Goal: Check status: Check status

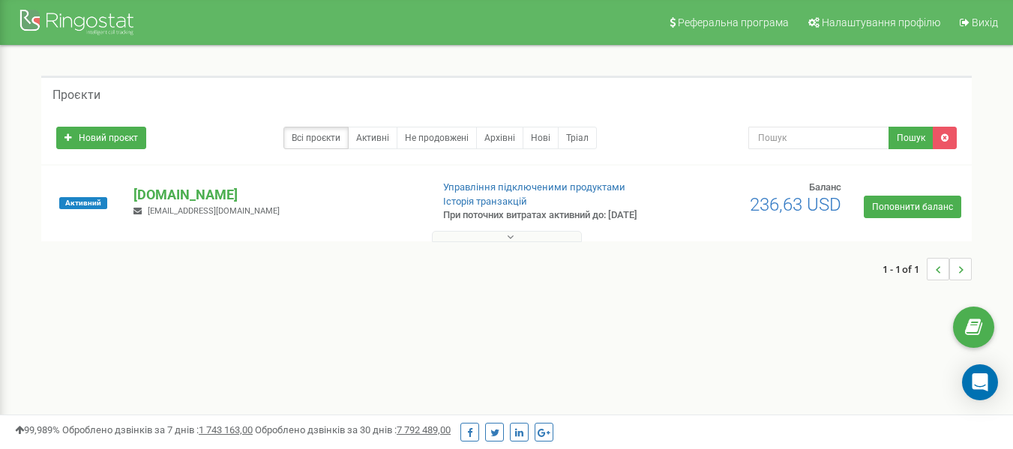
click at [487, 242] on button at bounding box center [507, 236] width 150 height 11
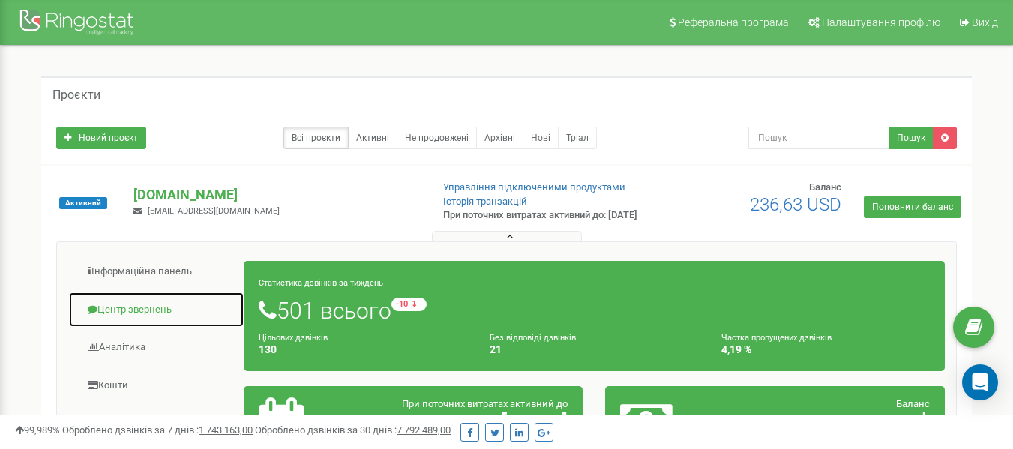
click at [142, 321] on link "Центр звернень" at bounding box center [156, 310] width 176 height 37
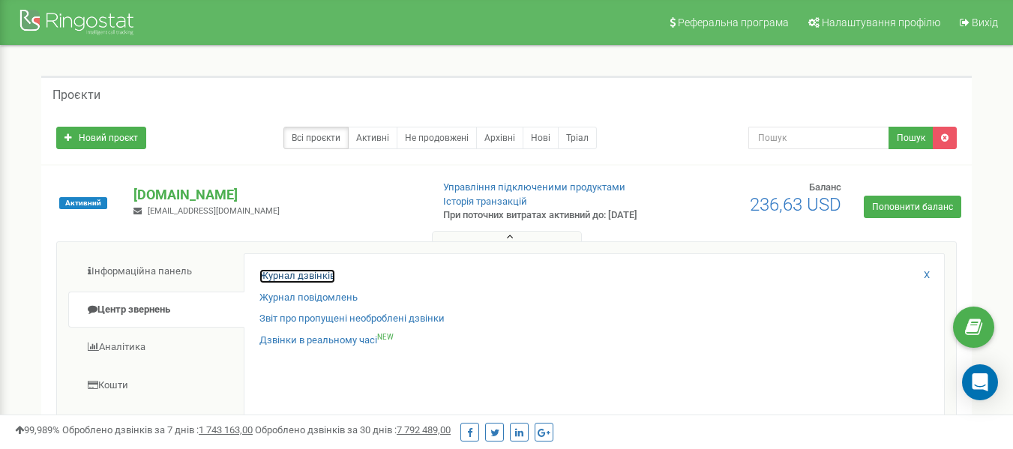
click at [322, 283] on link "Журнал дзвінків" at bounding box center [297, 276] width 76 height 14
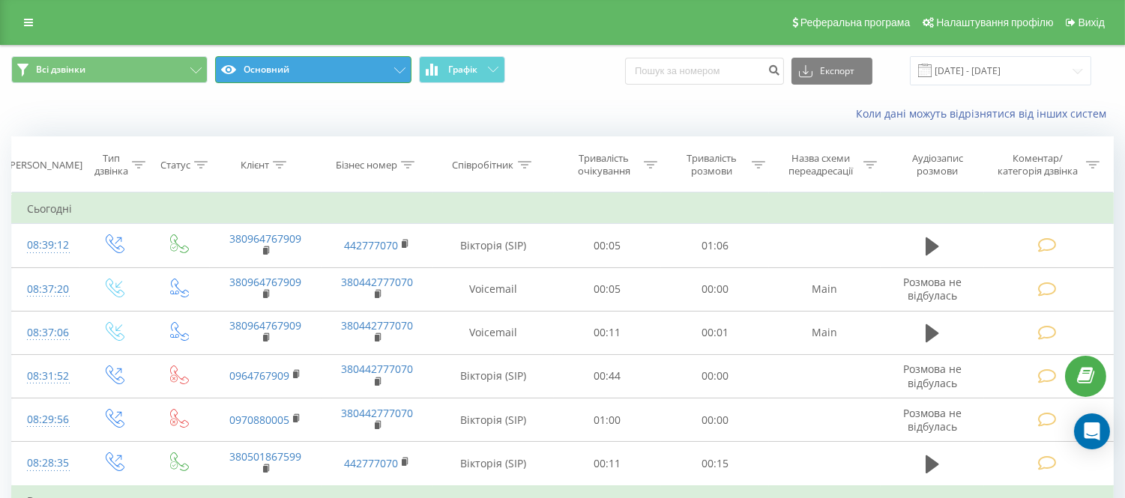
click at [390, 70] on button "Основний" at bounding box center [313, 69] width 196 height 27
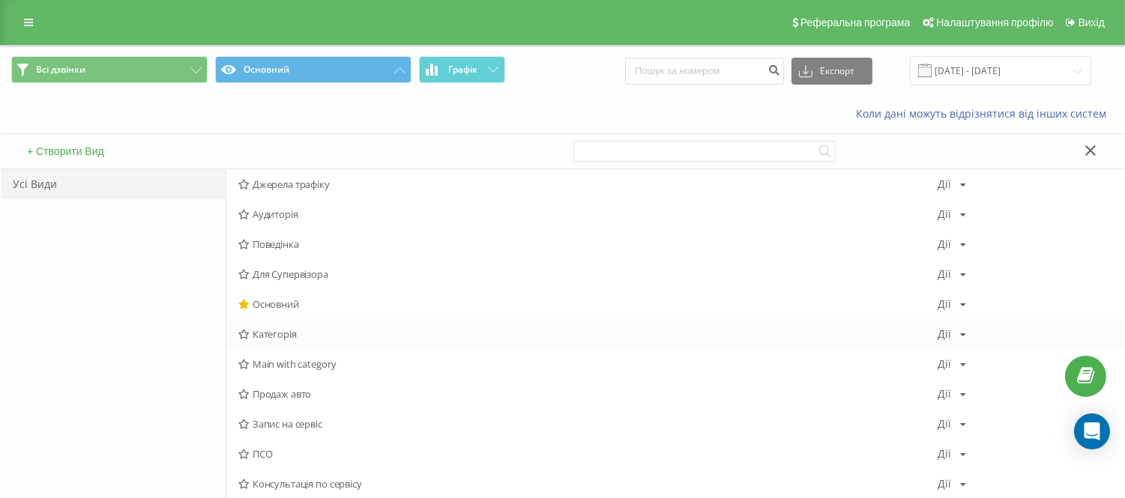
click at [283, 337] on span "Категорія" at bounding box center [587, 334] width 699 height 10
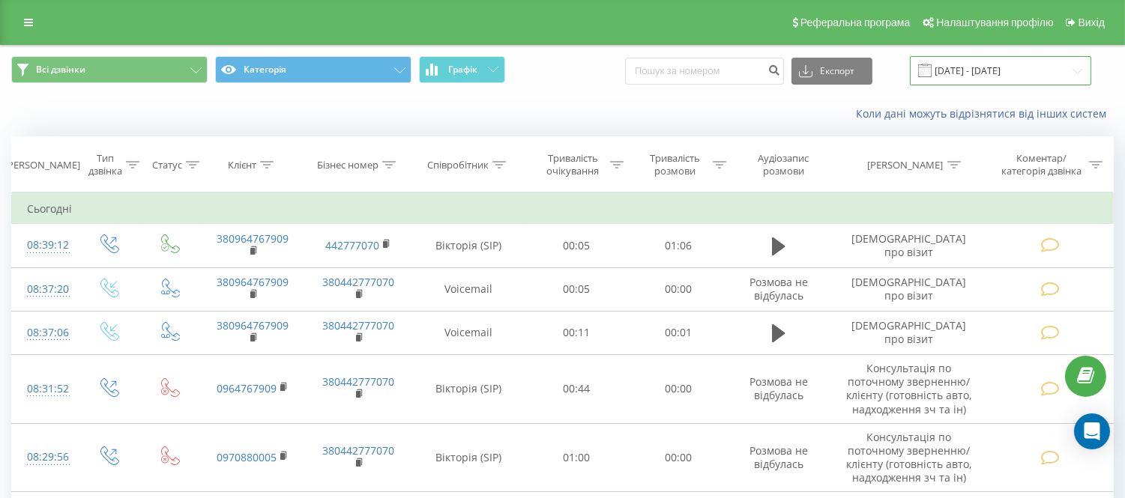
click at [1027, 67] on input "[DATE] - [DATE]" at bounding box center [1000, 70] width 181 height 29
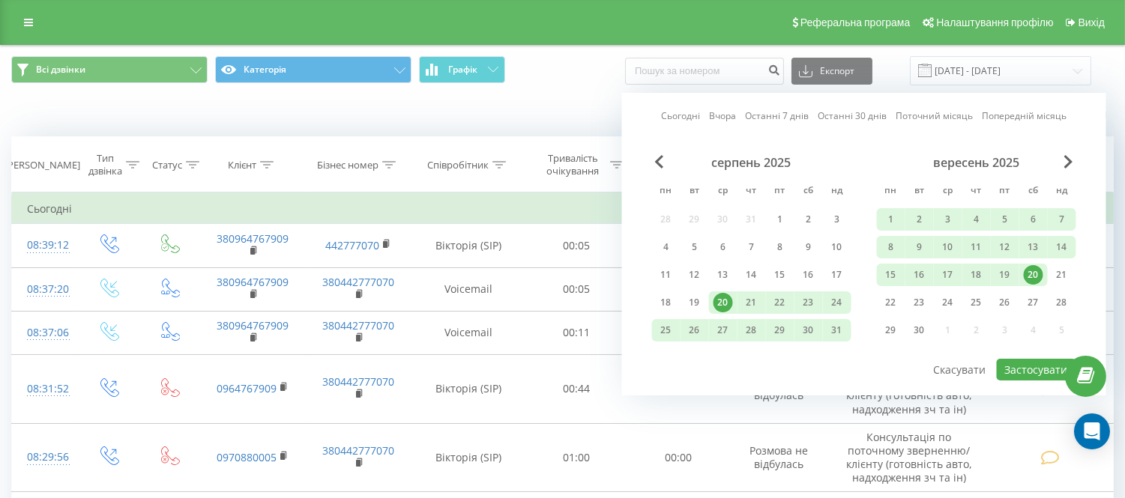
click at [1031, 271] on div "20" at bounding box center [1033, 274] width 19 height 19
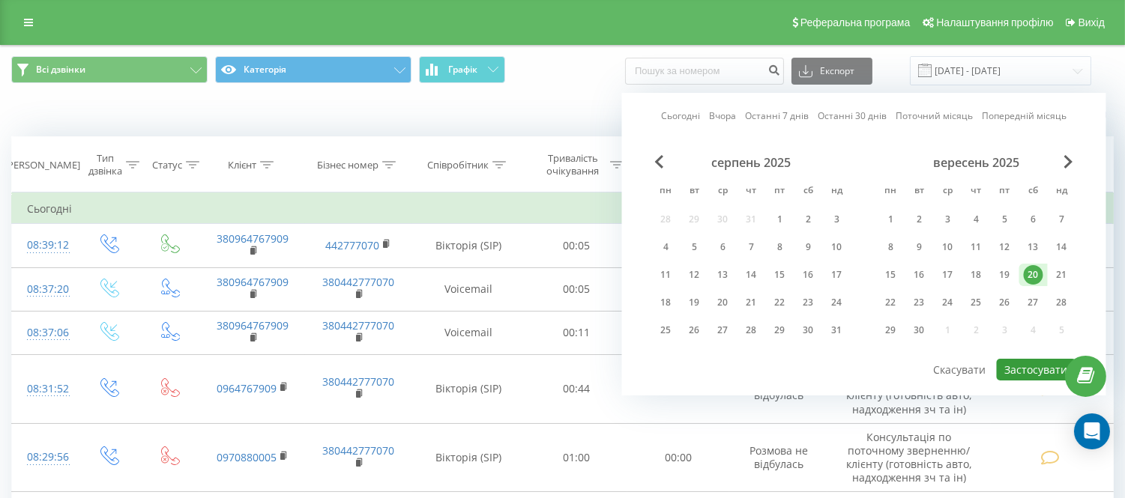
click at [1022, 376] on button "Застосувати" at bounding box center [1036, 370] width 79 height 22
type input "[DATE] - [DATE]"
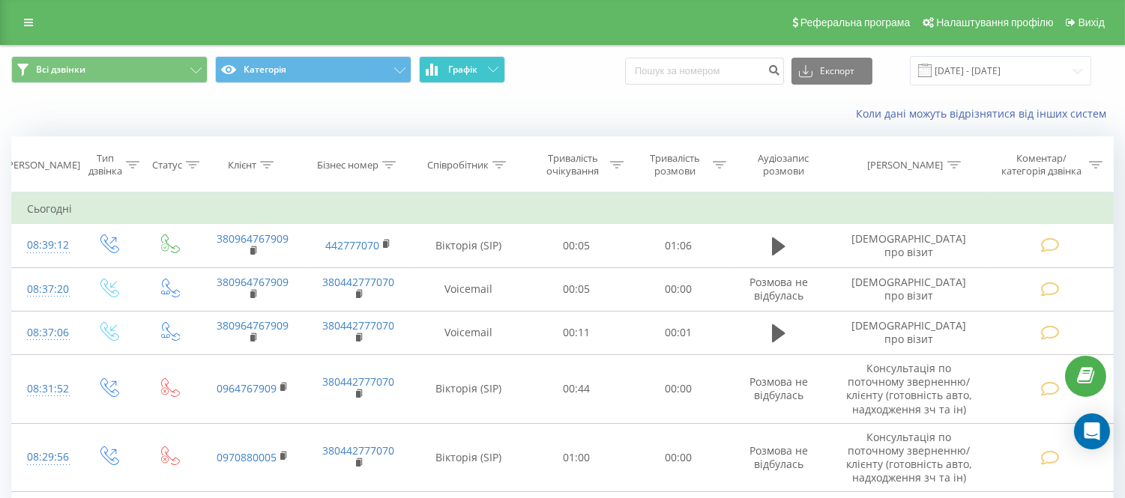
click at [450, 69] on span "Графік" at bounding box center [462, 69] width 29 height 10
